Goal: Information Seeking & Learning: Find specific fact

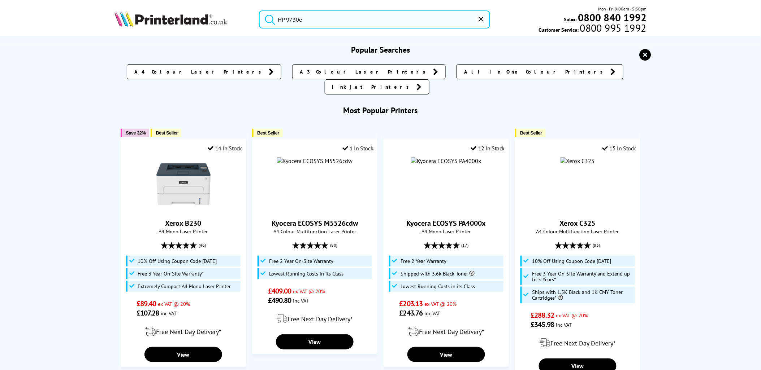
click at [345, 21] on input "HP 9730e" at bounding box center [374, 19] width 231 height 18
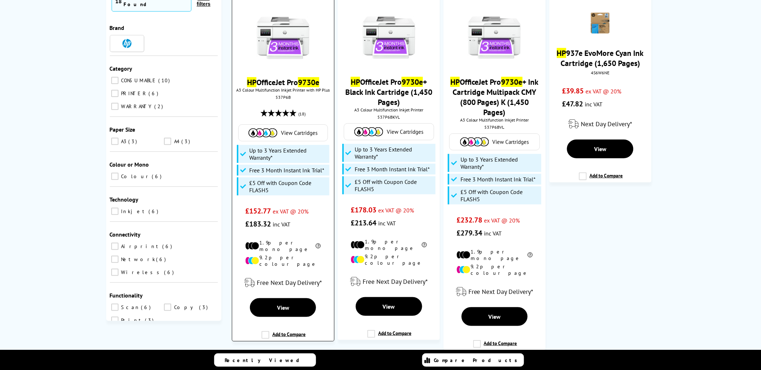
scroll to position [107, 0]
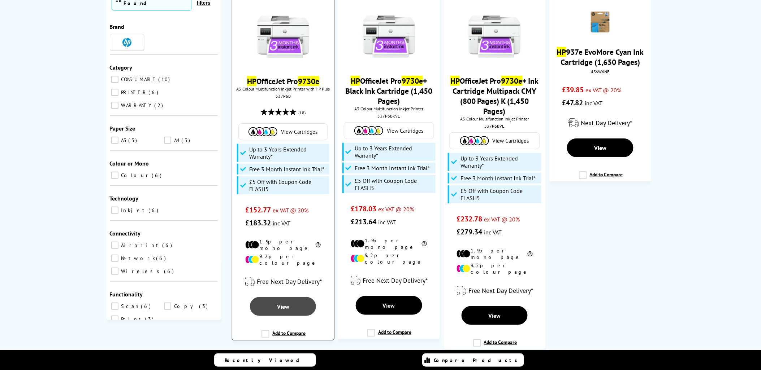
type input "HP 9730e"
click at [290, 300] on link "View" at bounding box center [283, 307] width 66 height 19
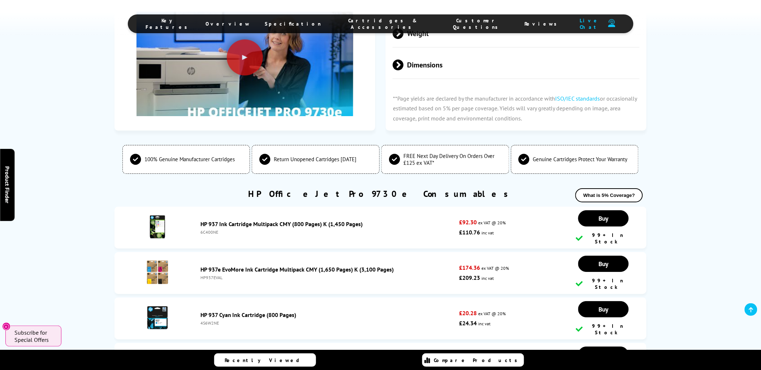
scroll to position [1738, 0]
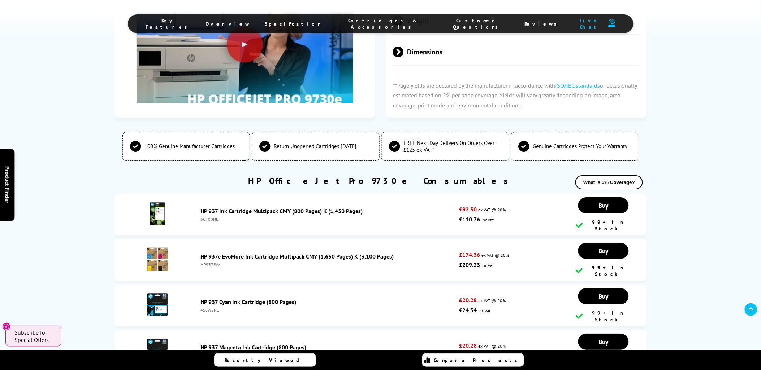
drag, startPoint x: 231, startPoint y: 236, endPoint x: 221, endPoint y: 236, distance: 10.1
click at [231, 285] on li "HP 937 Cyan Ink Cartridge (800 Pages) 4S6W2NE £20.28 ex VAT @ 20% £24.34 inc va…" at bounding box center [380, 306] width 532 height 42
click at [204, 308] on div "4S6W2NE" at bounding box center [327, 310] width 255 height 5
copy div "4S6W2NE"
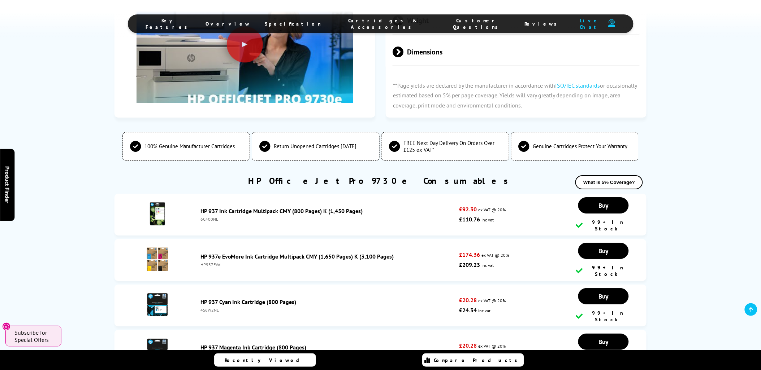
click at [218, 285] on li "HP 937 Cyan Ink Cartridge (800 Pages) 4S6W2NE £20.28 ex VAT @ 20% £24.34 inc va…" at bounding box center [380, 306] width 532 height 42
click at [216, 285] on li "HP 937 Cyan Ink Cartridge (800 Pages) 4S6W2NE £20.28 ex VAT @ 20% £24.34 inc va…" at bounding box center [380, 306] width 532 height 42
click at [214, 308] on div "4S6W2NE" at bounding box center [327, 310] width 255 height 5
copy div "4S6W2NE"
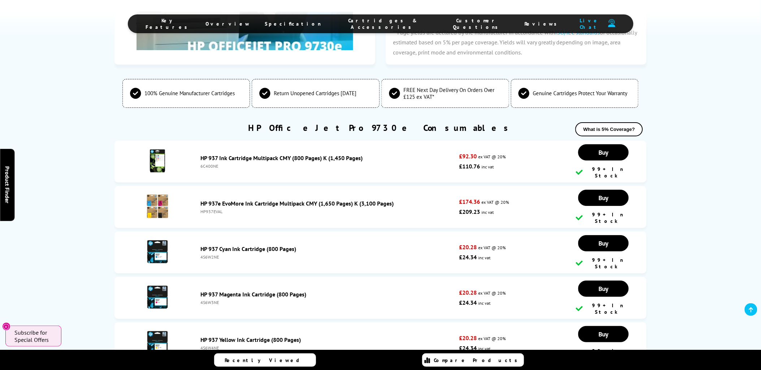
scroll to position [1792, 0]
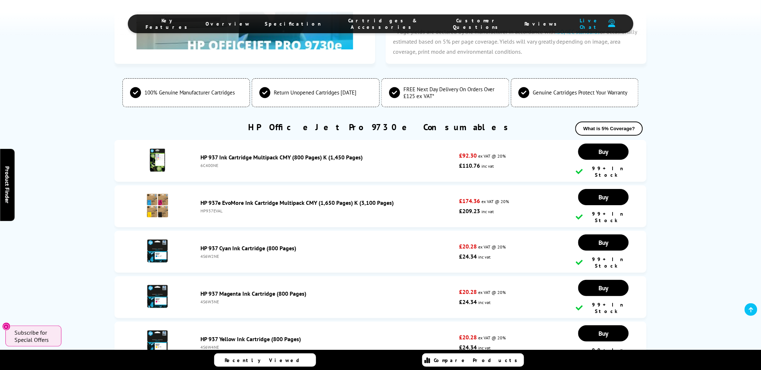
click at [211, 299] on div "4S6W3NE" at bounding box center [327, 301] width 255 height 5
copy div "4S6W3NE"
click at [209, 345] on div "4S6W4NE" at bounding box center [327, 347] width 255 height 5
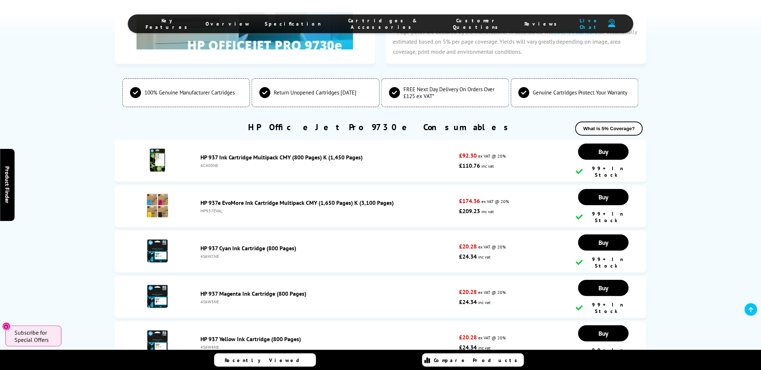
copy div "4S6W4NE"
copy div "4S6W5NE"
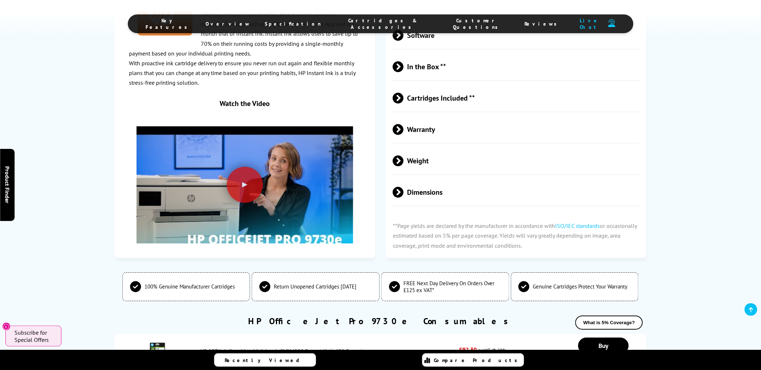
scroll to position [1578, 0]
